Goal: Transaction & Acquisition: Purchase product/service

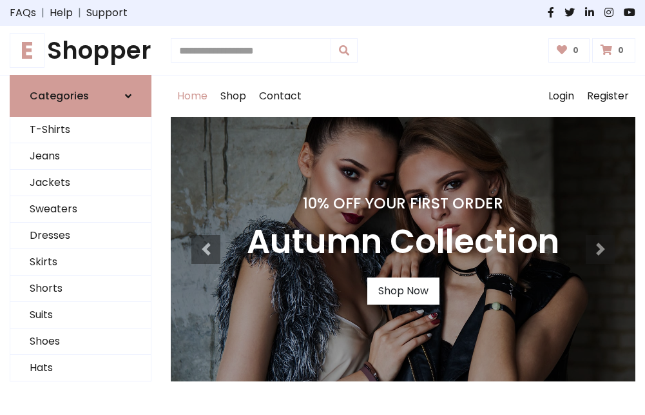
click at [322, 207] on h4 "10% Off Your First Order" at bounding box center [403, 203] width 313 height 18
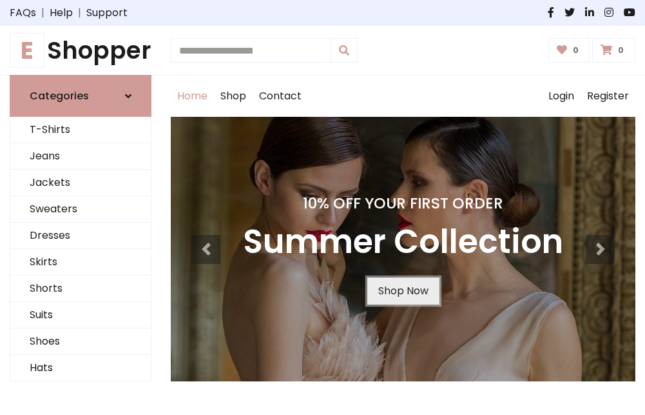
click at [403, 291] on link "Shop Now" at bounding box center [403, 290] width 72 height 27
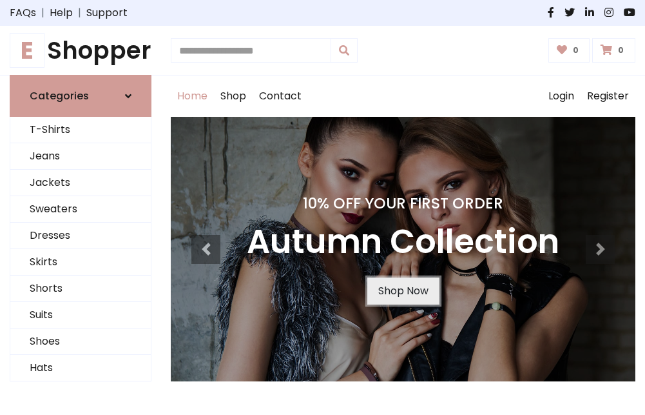
click at [403, 291] on link "Shop Now" at bounding box center [403, 290] width 72 height 27
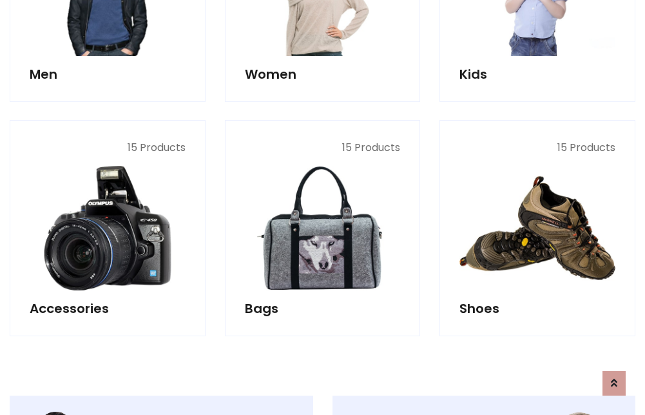
scroll to position [1285, 0]
